Goal: Find contact information: Find contact information

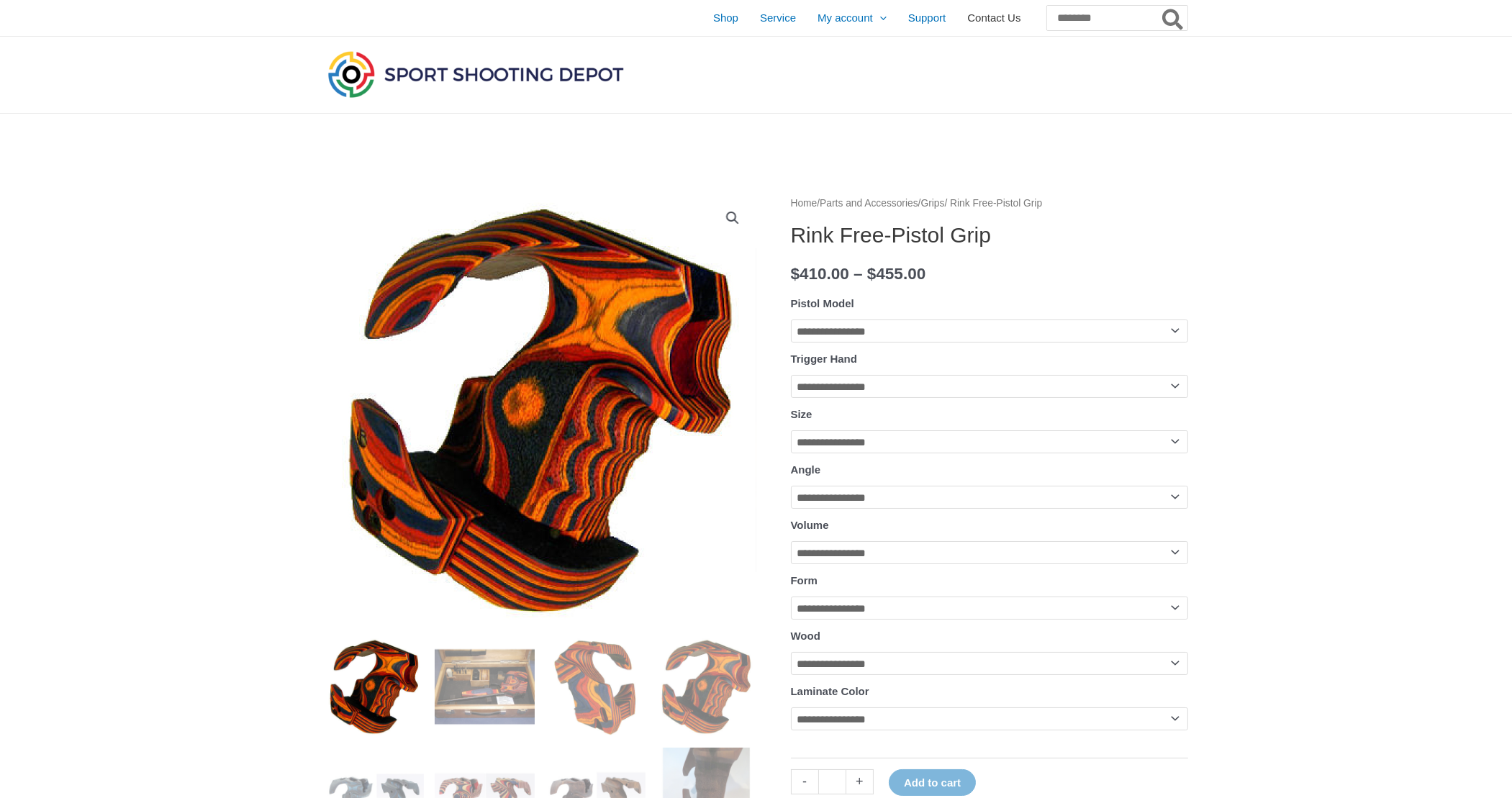
click at [967, 16] on span "Contact Us" at bounding box center [994, 18] width 54 height 36
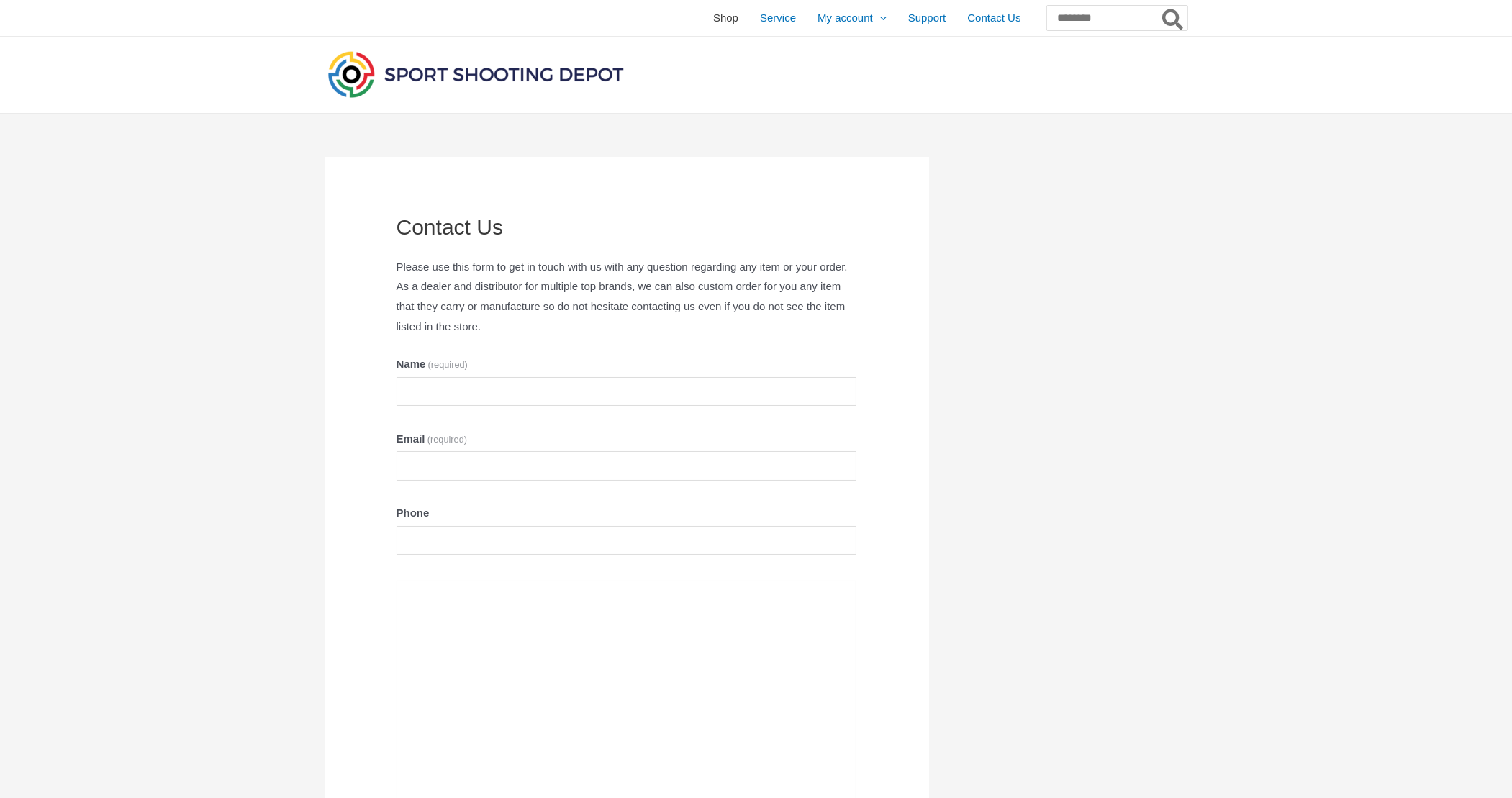
click at [713, 15] on span "Shop" at bounding box center [726, 18] width 26 height 36
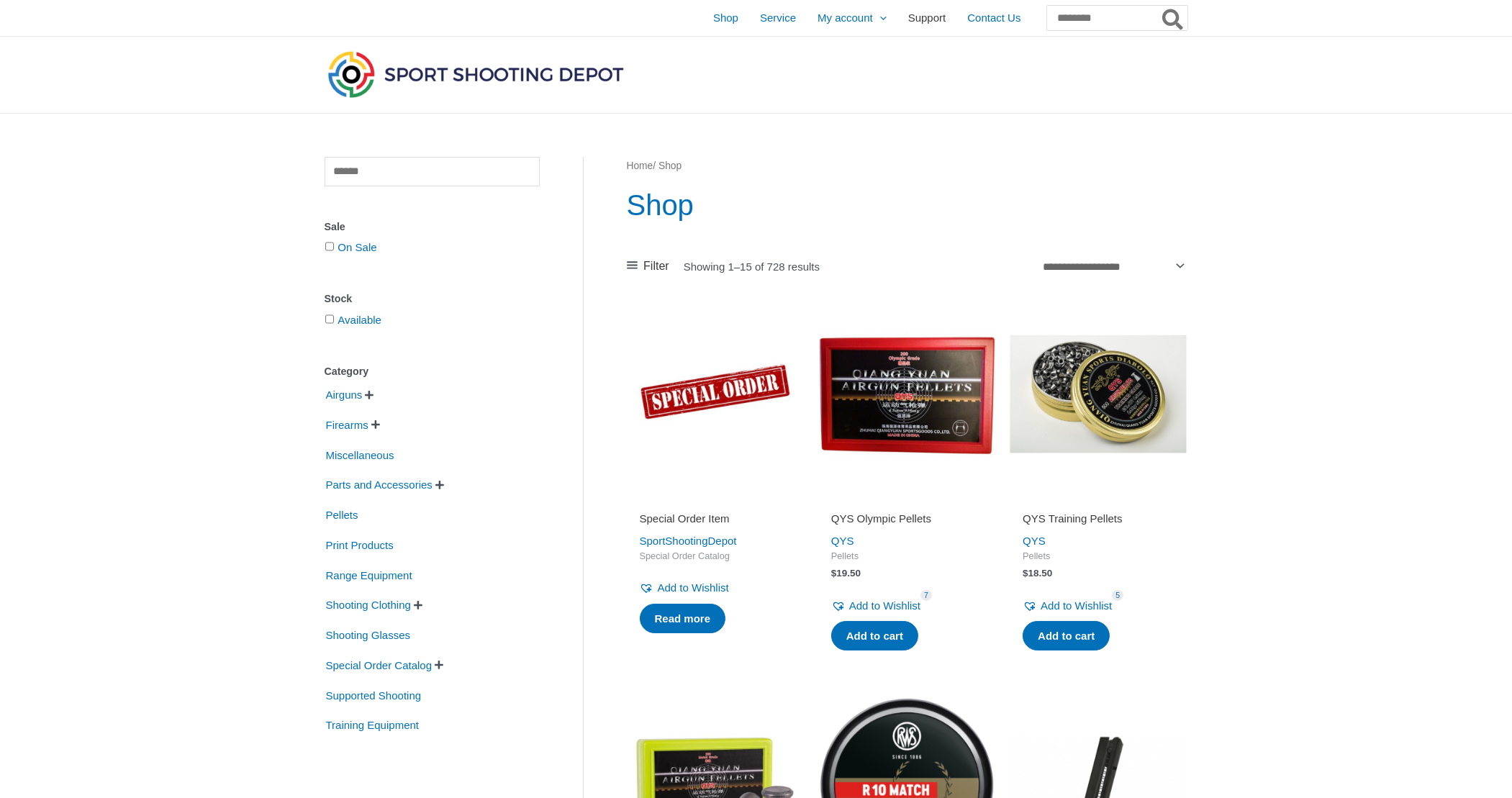
click at [908, 16] on span "Support" at bounding box center [927, 18] width 38 height 36
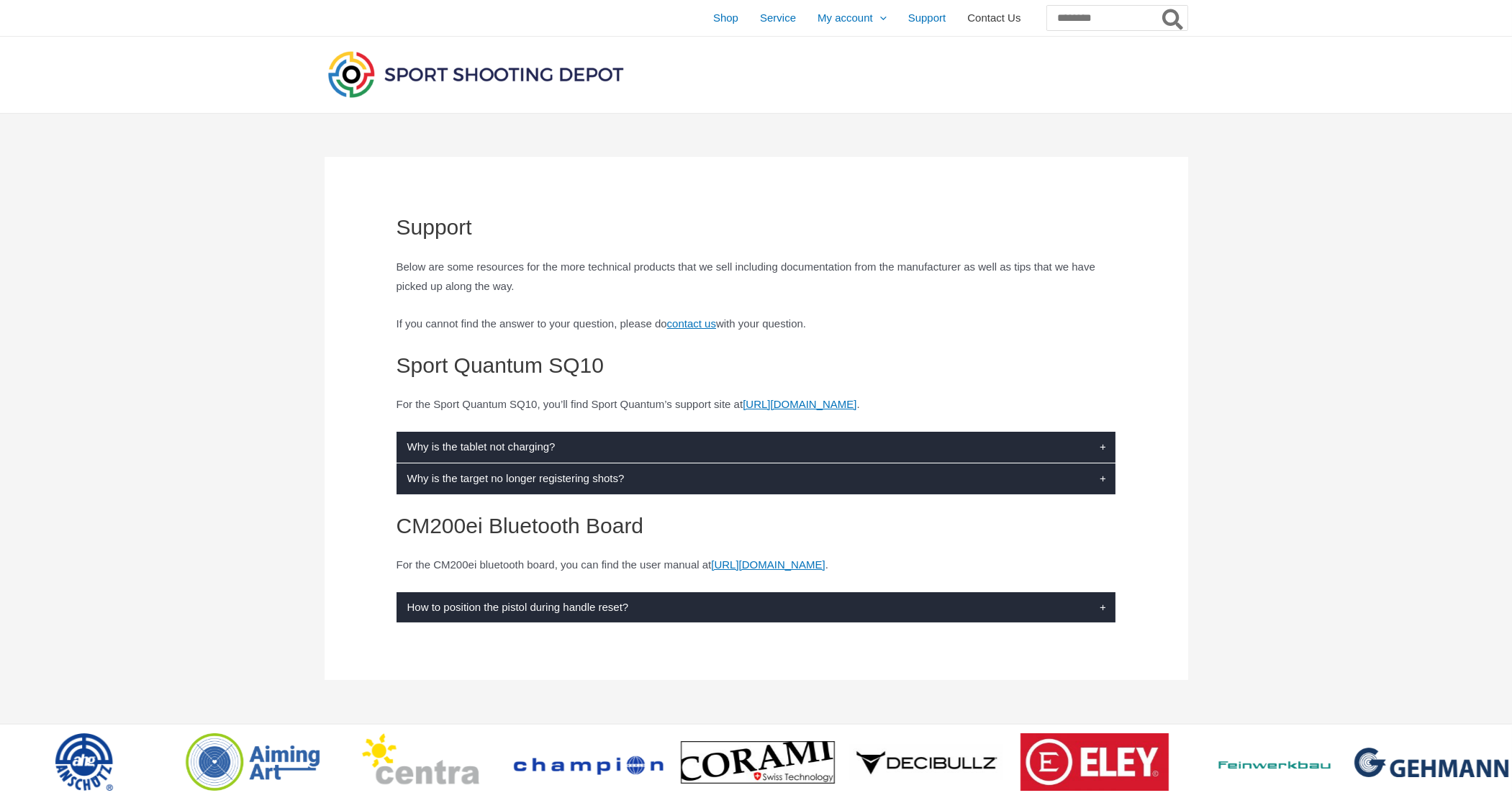
click at [967, 13] on span "Contact Us" at bounding box center [994, 18] width 54 height 36
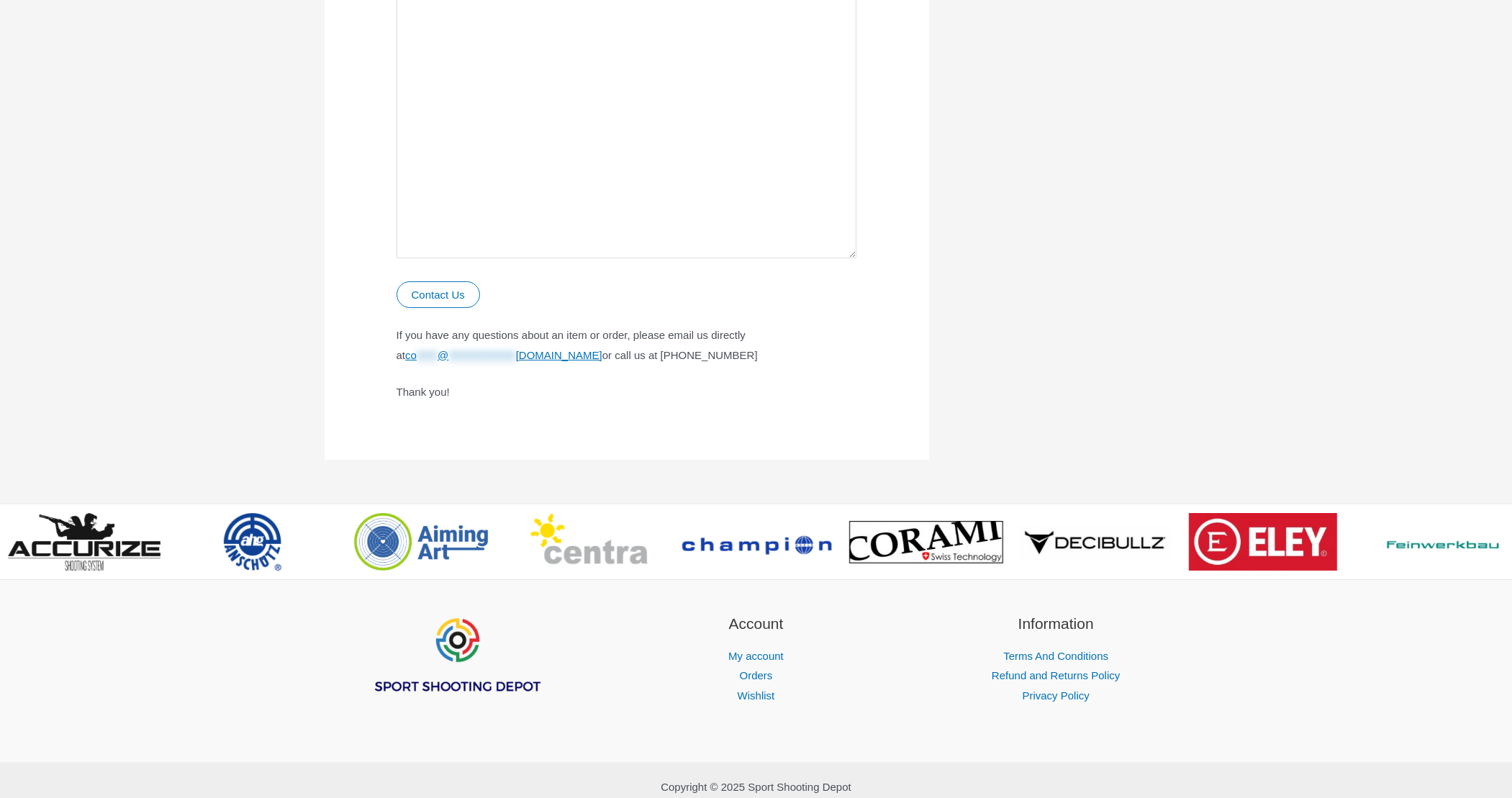
scroll to position [791, 0]
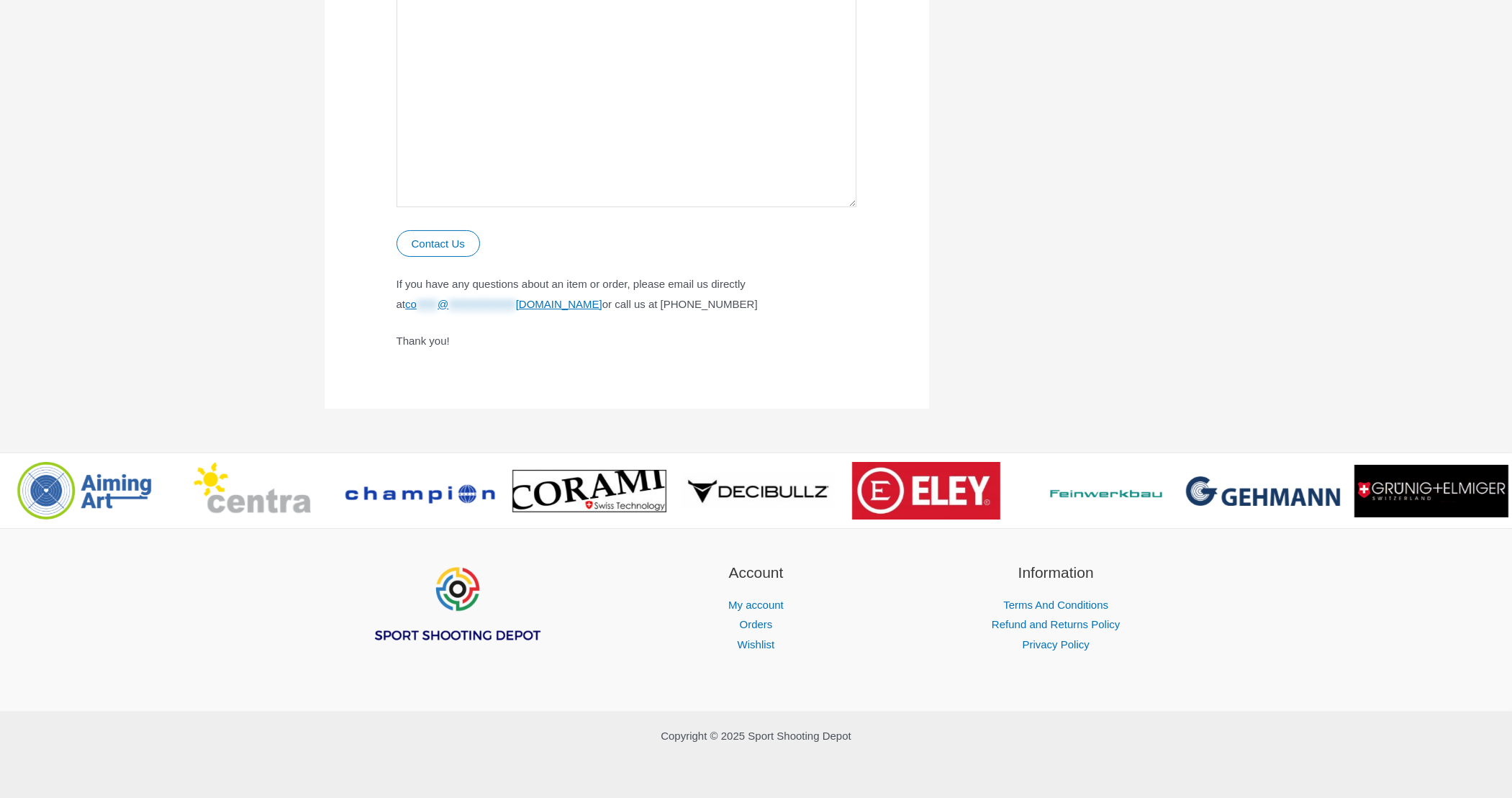
drag, startPoint x: 673, startPoint y: 304, endPoint x: 763, endPoint y: 302, distance: 90.0
click at [763, 302] on p "**********" at bounding box center [626, 294] width 461 height 40
drag, startPoint x: 763, startPoint y: 302, endPoint x: 733, endPoint y: 300, distance: 30.1
copy p "1(248)722-9968"
